Goal: Task Accomplishment & Management: Use online tool/utility

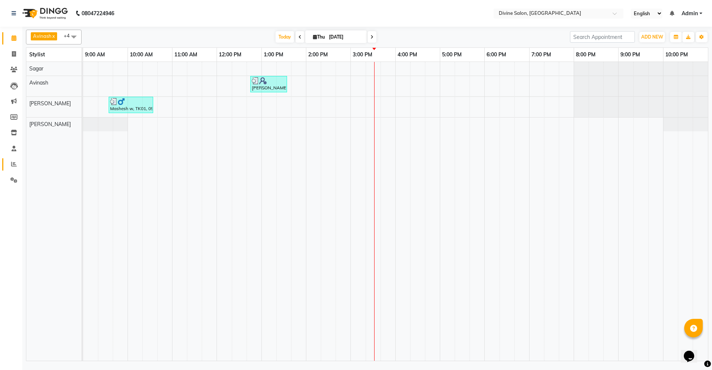
click at [13, 169] on link "Reports" at bounding box center [11, 164] width 18 height 12
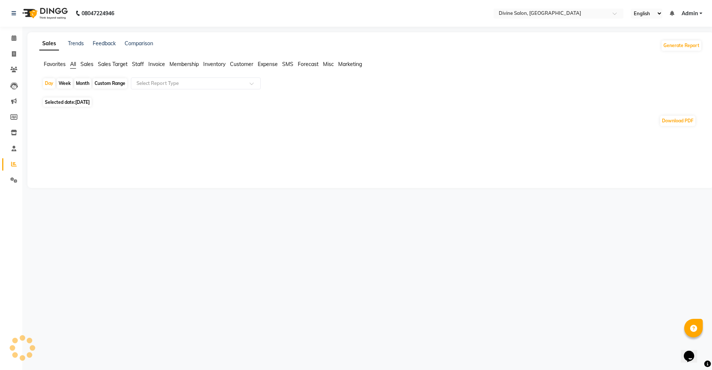
click at [121, 82] on div "Custom Range" at bounding box center [110, 83] width 34 height 10
select select "9"
select select "2025"
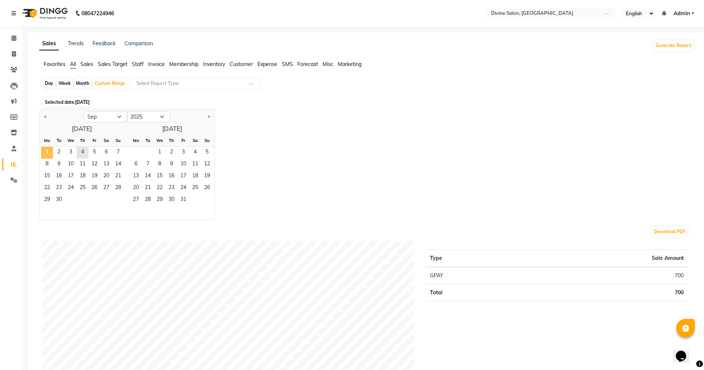
click at [47, 153] on span "1" at bounding box center [47, 153] width 12 height 12
click at [84, 151] on span "4" at bounding box center [83, 153] width 12 height 12
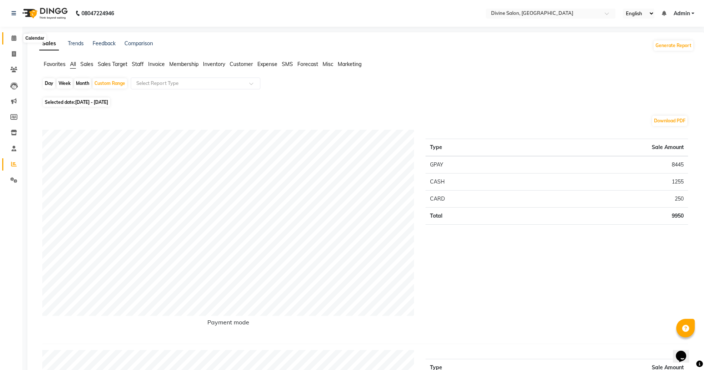
click at [18, 38] on span at bounding box center [13, 38] width 13 height 9
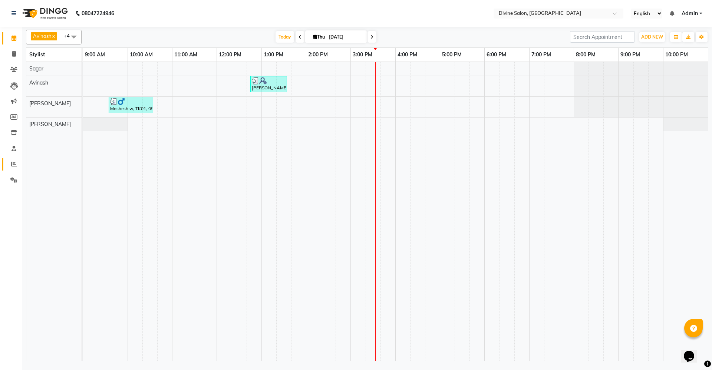
click at [9, 169] on link "Reports" at bounding box center [11, 164] width 18 height 12
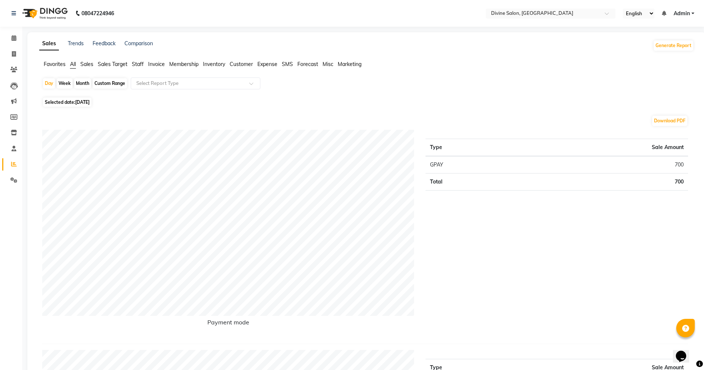
click at [119, 85] on div "Custom Range" at bounding box center [110, 83] width 34 height 10
select select "9"
select select "2025"
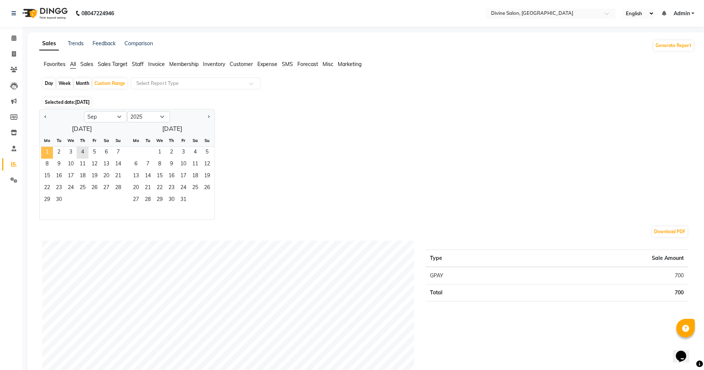
click at [48, 150] on span "1" at bounding box center [47, 153] width 12 height 12
click at [85, 151] on span "4" at bounding box center [83, 153] width 12 height 12
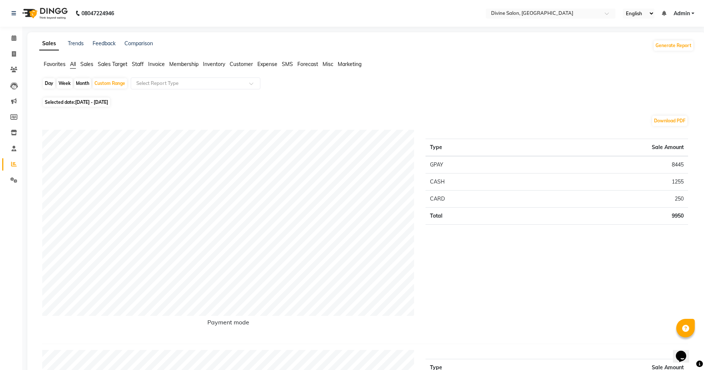
click at [171, 84] on input "text" at bounding box center [188, 83] width 107 height 7
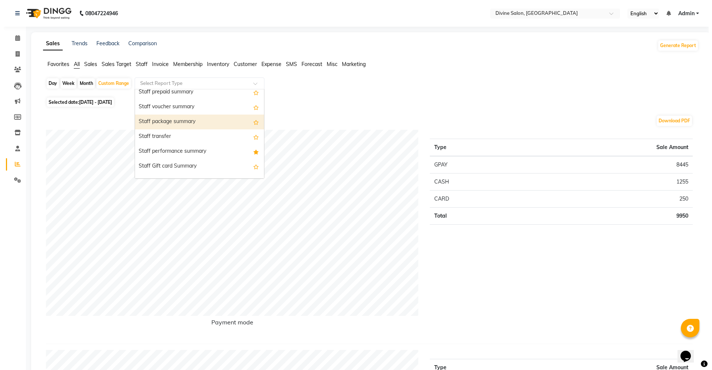
scroll to position [510, 0]
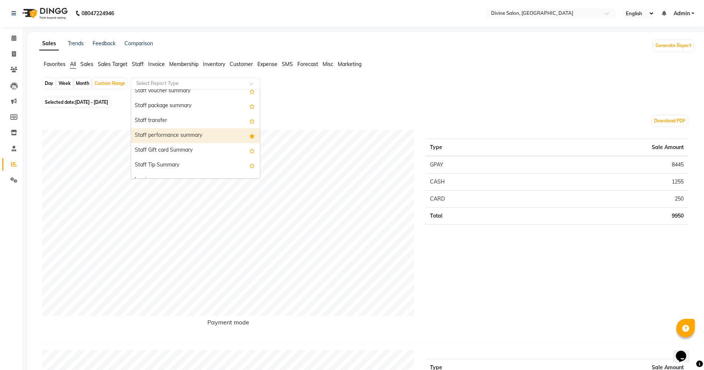
click at [172, 140] on div "Staff performance summary" at bounding box center [195, 135] width 129 height 15
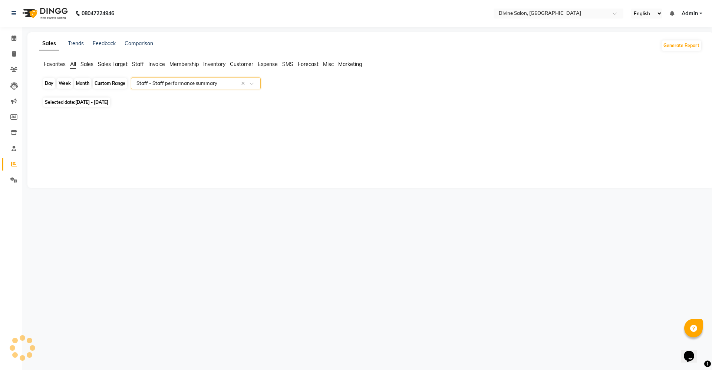
click at [96, 79] on div "Custom Range" at bounding box center [110, 83] width 34 height 10
select select "9"
select select "2025"
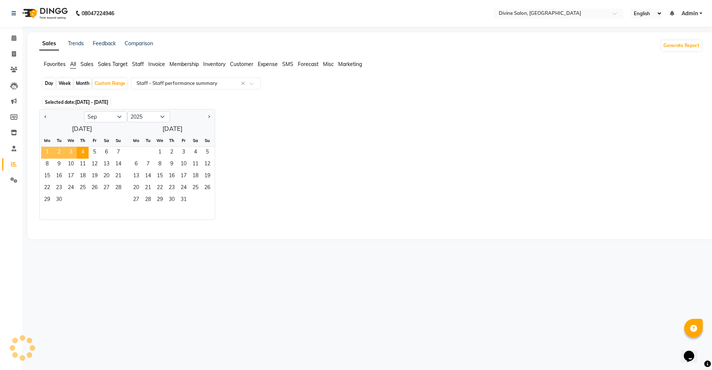
click at [46, 148] on span "1" at bounding box center [47, 153] width 12 height 12
click at [86, 155] on span "4" at bounding box center [83, 153] width 12 height 12
select select "full_report"
select select "pdf"
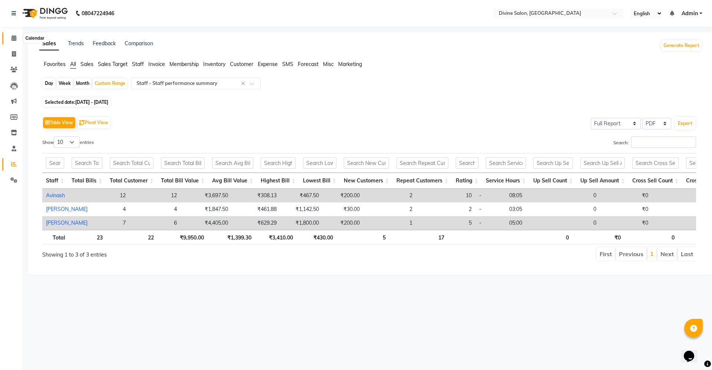
click at [9, 35] on span at bounding box center [13, 38] width 13 height 9
